Goal: Find specific page/section: Find specific page/section

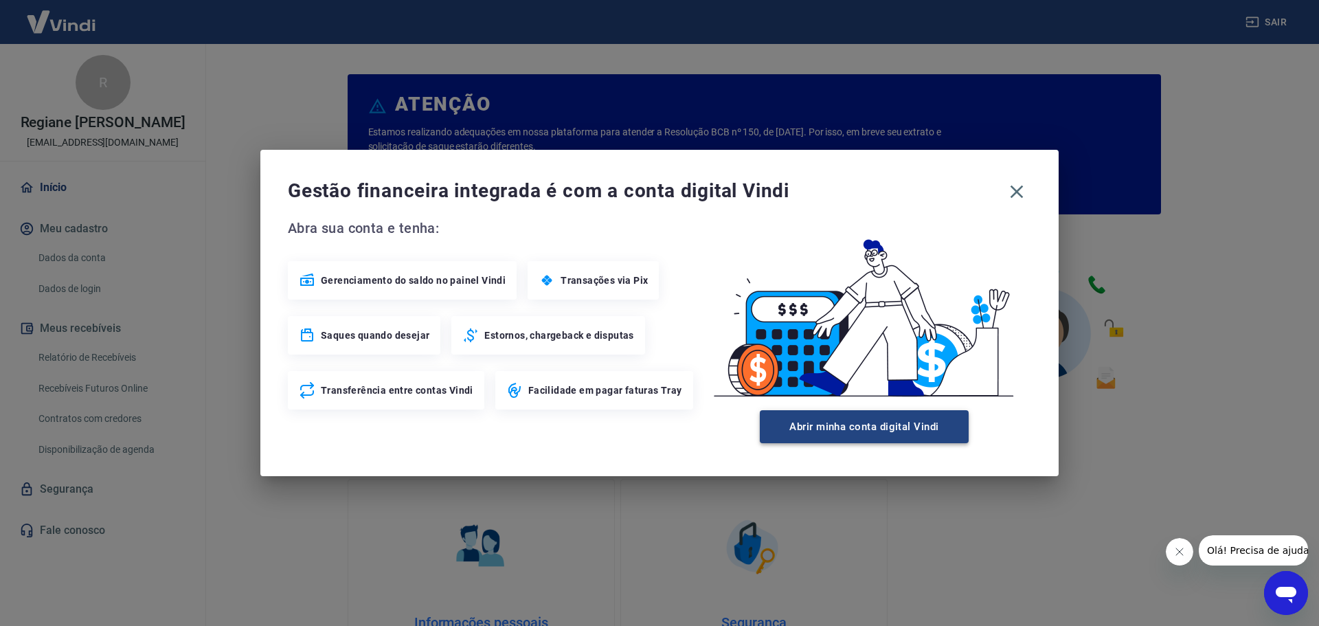
click at [893, 434] on button "Abrir minha conta digital Vindi" at bounding box center [864, 426] width 209 height 33
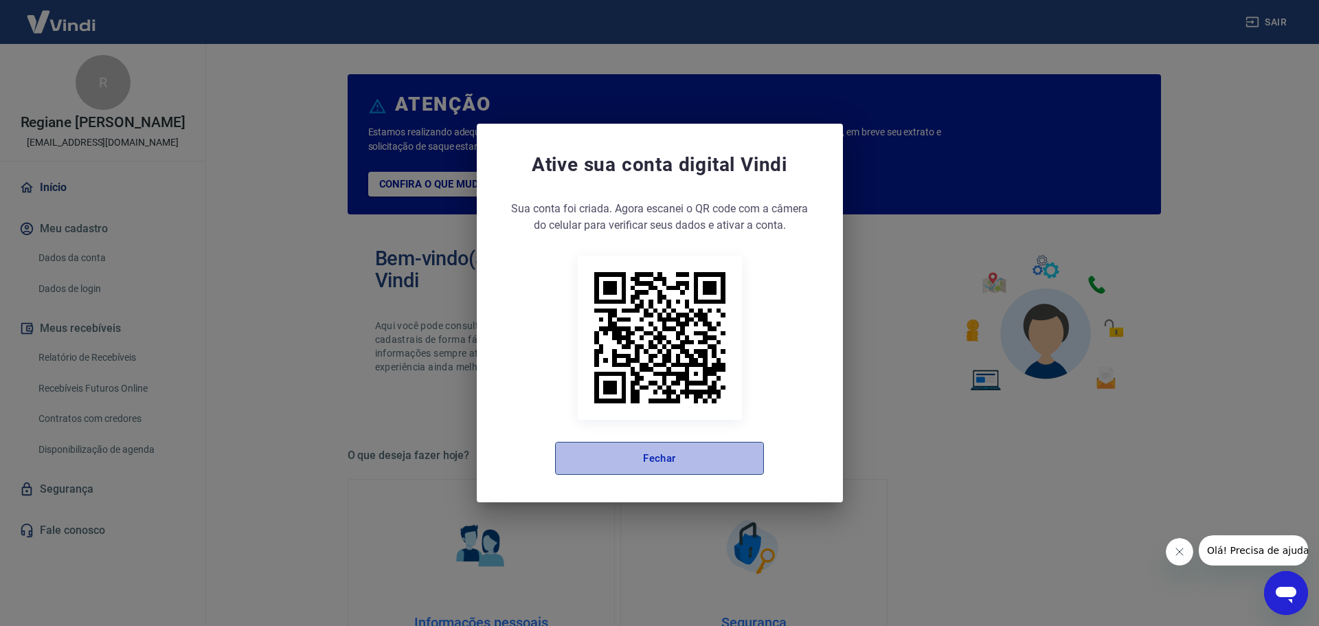
click at [704, 461] on button "Fechar" at bounding box center [659, 458] width 209 height 33
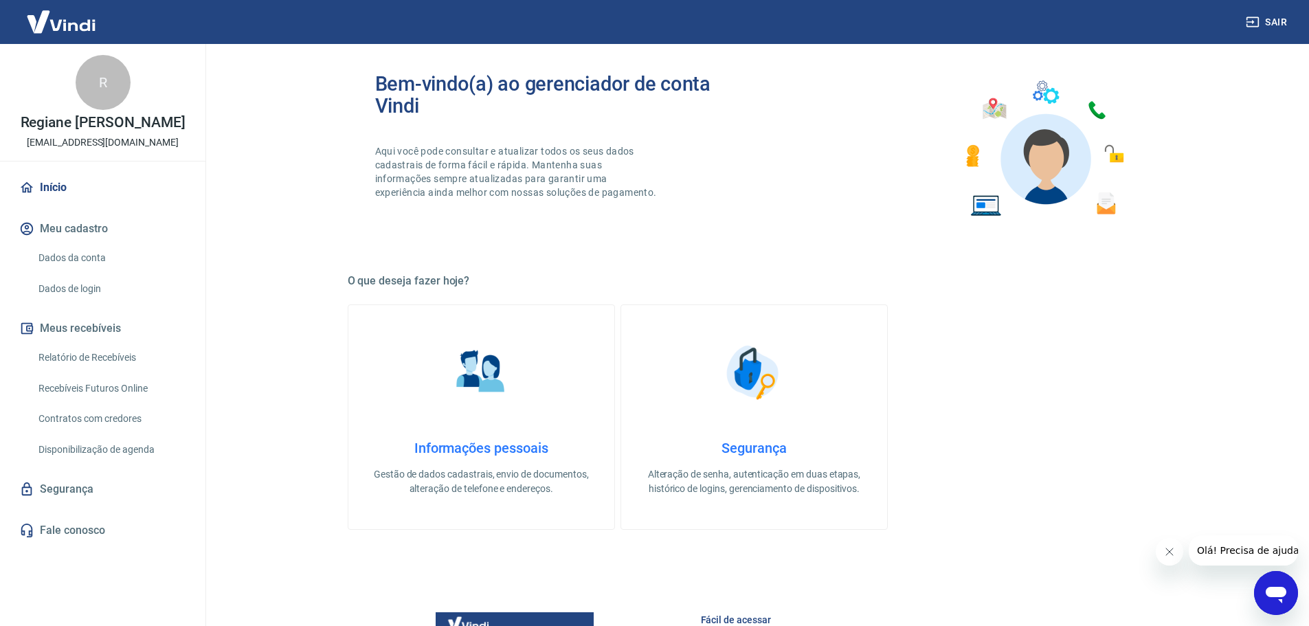
scroll to position [206, 0]
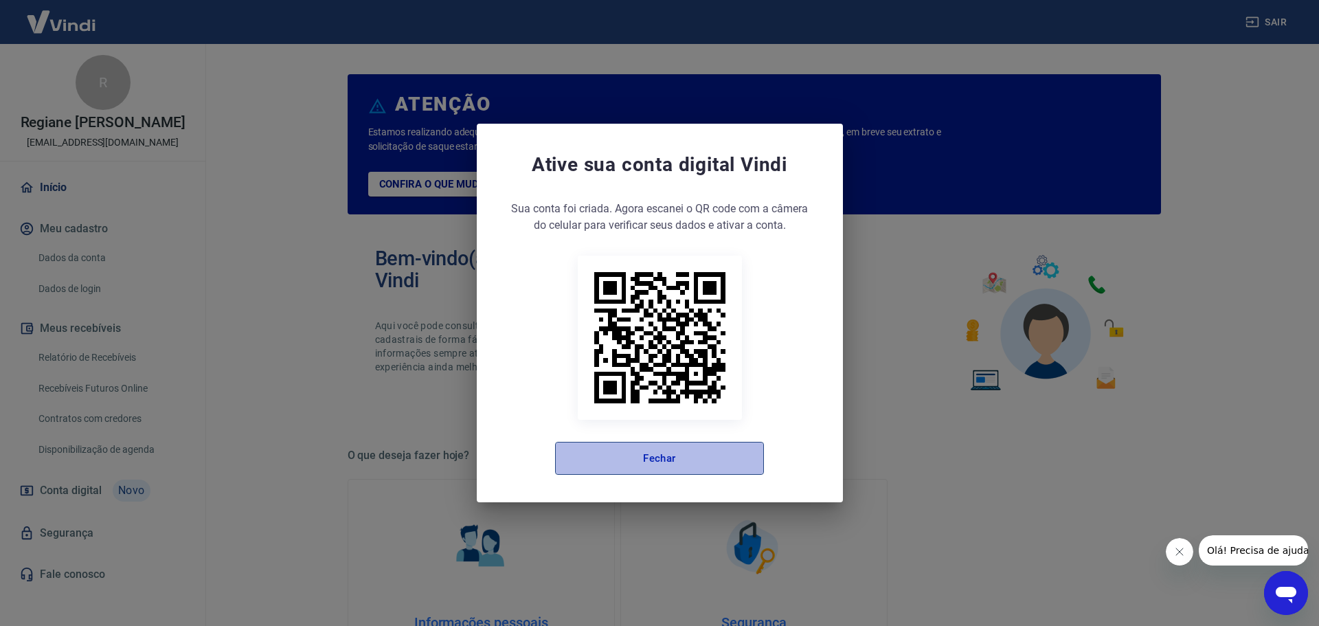
click at [696, 458] on button "Fechar" at bounding box center [659, 458] width 209 height 33
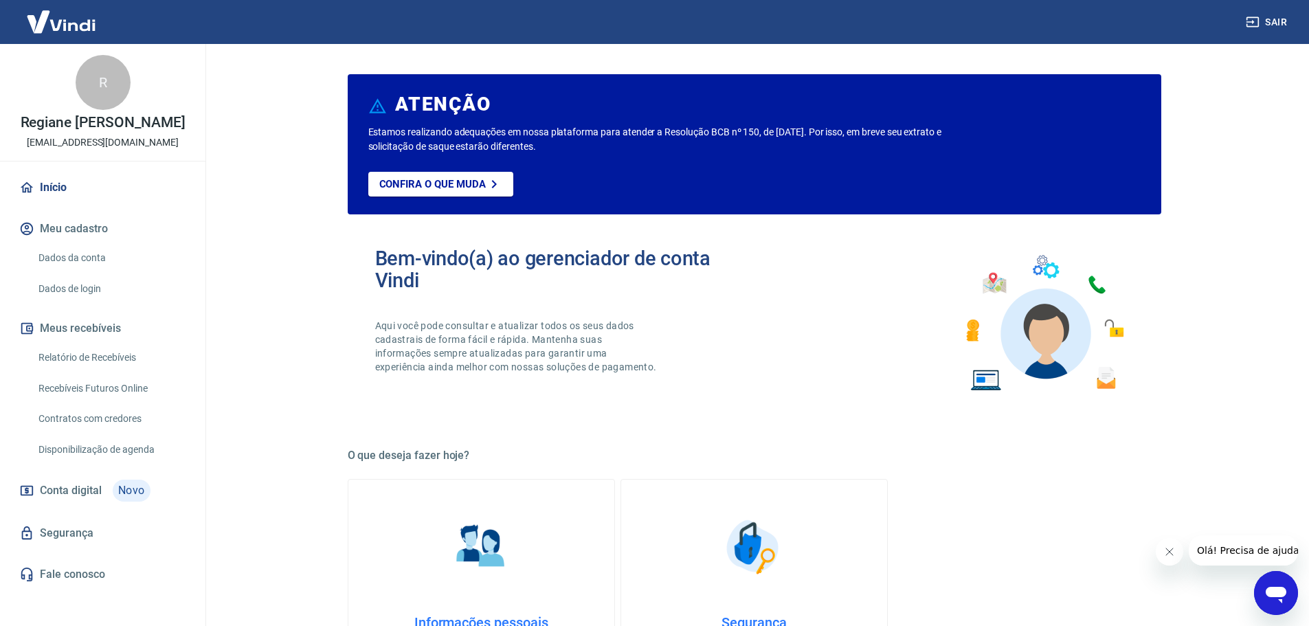
click at [111, 356] on link "Relatório de Recebíveis" at bounding box center [111, 358] width 156 height 28
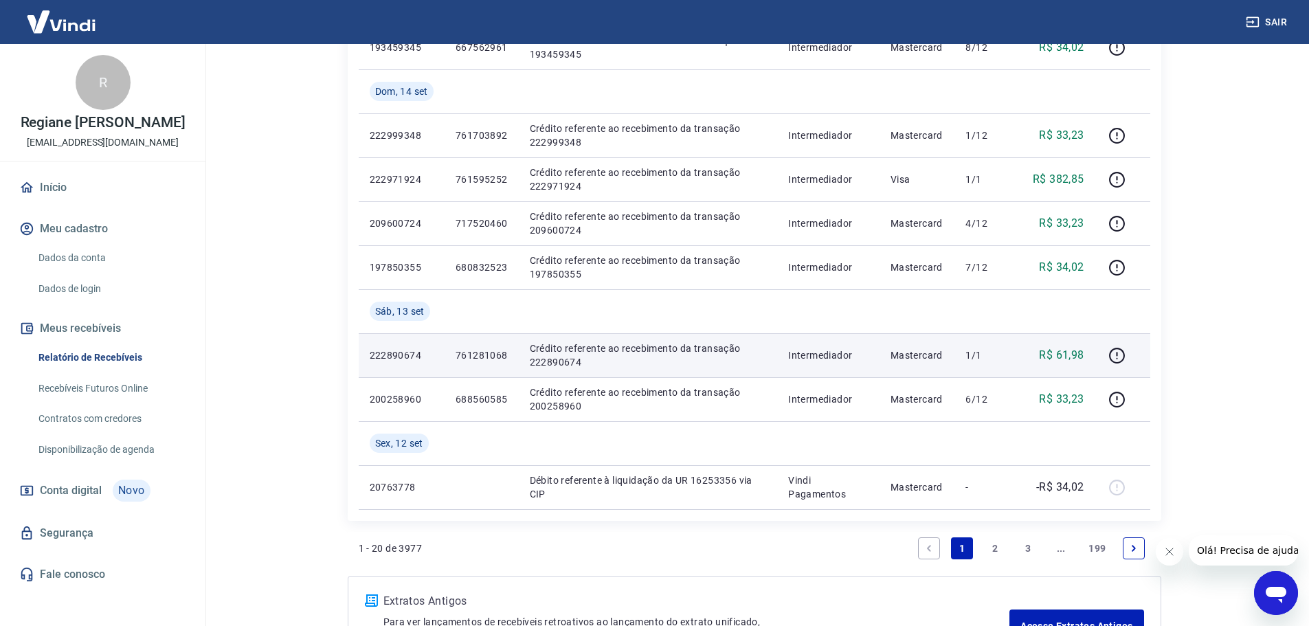
scroll to position [1025, 0]
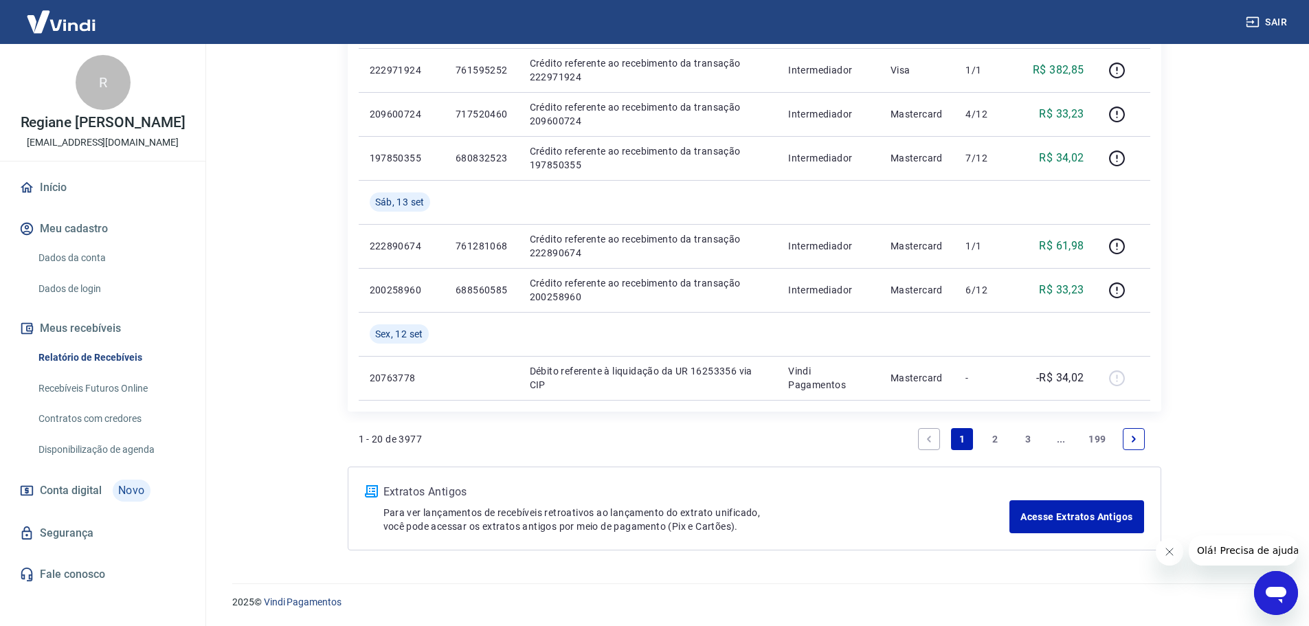
click at [115, 388] on link "Recebíveis Futuros Online" at bounding box center [111, 389] width 156 height 28
